Goal: Information Seeking & Learning: Stay updated

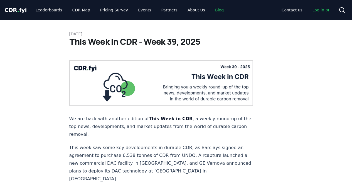
click at [210, 6] on link "Blog" at bounding box center [219, 10] width 18 height 10
click at [210, 10] on link "Blog" at bounding box center [219, 10] width 18 height 10
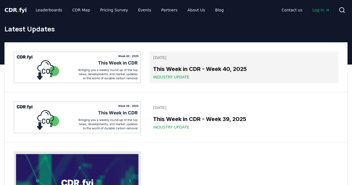
click at [237, 75] on div "Industry Update" at bounding box center [244, 77] width 182 height 6
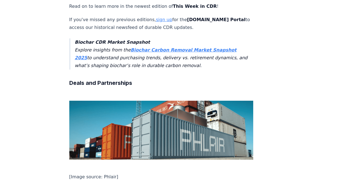
scroll to position [306, 0]
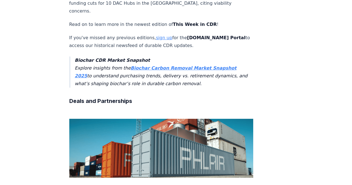
drag, startPoint x: 98, startPoint y: 83, endPoint x: 65, endPoint y: 61, distance: 39.0
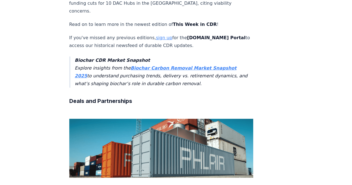
copy p "German shipping company NSB Group entered into a multi-year agreement to purcha…"
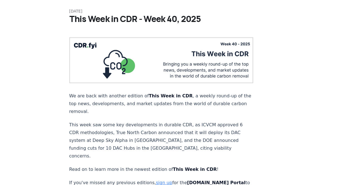
scroll to position [28, 0]
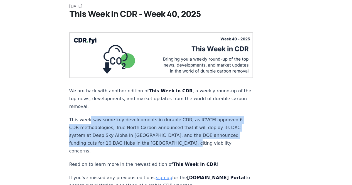
drag, startPoint x: 88, startPoint y: 114, endPoint x: 169, endPoint y: 139, distance: 84.3
click at [169, 139] on p "This week saw some key developments in durable CDR, as ICVCM approved 6 CDR met…" at bounding box center [161, 135] width 184 height 39
copy p "saw some key developments in durable CDR, as ICVCM approved 6 CDR methodologies…"
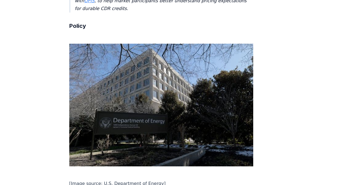
scroll to position [1251, 0]
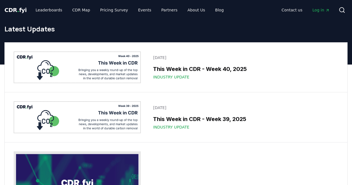
scroll to position [56, 0]
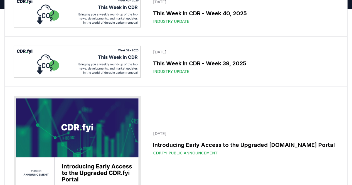
click at [116, 71] on img at bounding box center [77, 62] width 127 height 32
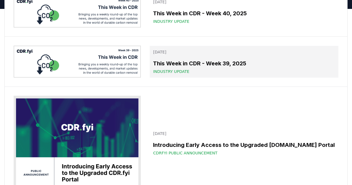
click at [228, 61] on h3 "This Week in CDR - Week 39, 2025" at bounding box center [244, 63] width 182 height 8
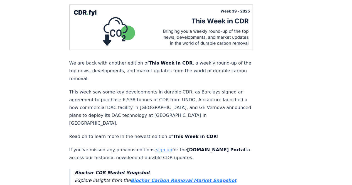
scroll to position [111, 0]
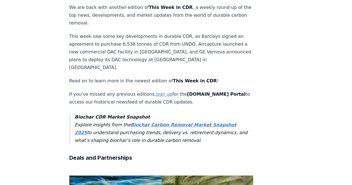
click at [129, 46] on p "This week saw some key developments in durable CDR, as Barclays signed an agree…" at bounding box center [161, 52] width 184 height 39
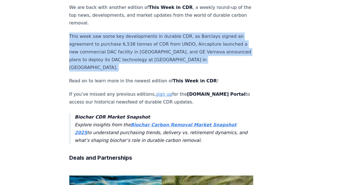
click at [129, 46] on p "This week saw some key developments in durable CDR, as Barclays signed an agree…" at bounding box center [161, 52] width 184 height 39
copy p "This week saw some key developments in durable CDR, as Barclays signed an agree…"
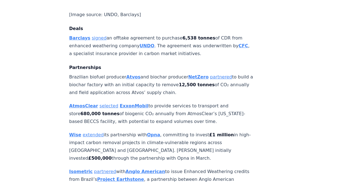
scroll to position [445, 0]
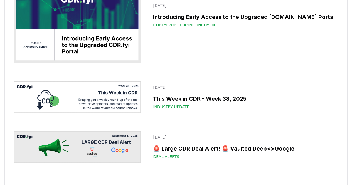
scroll to position [222, 0]
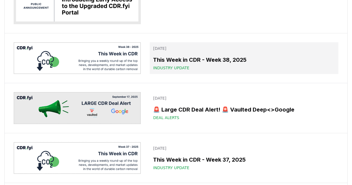
click at [235, 57] on h3 "This Week in CDR - Week 38, 2025" at bounding box center [244, 60] width 182 height 8
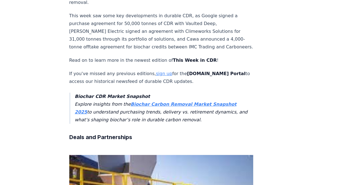
scroll to position [139, 0]
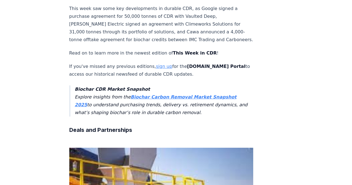
click at [138, 29] on p "This week saw some key developments in durable CDR, as Google signed a purchase…" at bounding box center [161, 24] width 184 height 39
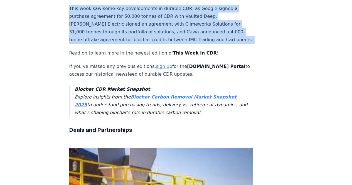
click at [138, 29] on p "This week saw some key developments in durable CDR, as Google signed a purchase…" at bounding box center [161, 24] width 184 height 39
copy p "This week saw some key developments in durable CDR, as Google signed a purchase…"
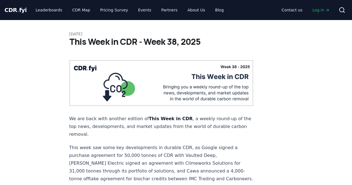
click at [3, 11] on div "CDR . fyi Leaderboards CDR Map Pricing Survey Events Partners About Us Blog Con…" at bounding box center [176, 10] width 352 height 20
drag, startPoint x: 11, startPoint y: 10, endPoint x: 17, endPoint y: 9, distance: 5.6
click at [12, 10] on span "CDR . fyi" at bounding box center [15, 10] width 22 height 7
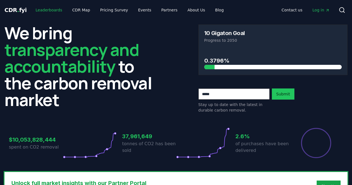
drag, startPoint x: 46, startPoint y: 10, endPoint x: 55, endPoint y: 10, distance: 8.6
click at [46, 10] on link "Leaderboards" at bounding box center [49, 10] width 36 height 10
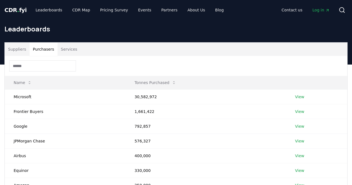
click at [41, 55] on button "Purchasers" at bounding box center [43, 49] width 28 height 13
click at [69, 52] on button "Services" at bounding box center [69, 49] width 23 height 13
click at [36, 48] on button "Purchasers" at bounding box center [43, 49] width 28 height 13
click at [19, 46] on button "Suppliers" at bounding box center [17, 49] width 25 height 13
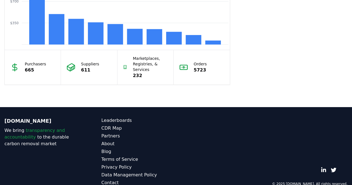
scroll to position [543, 0]
